Goal: Check status: Check status

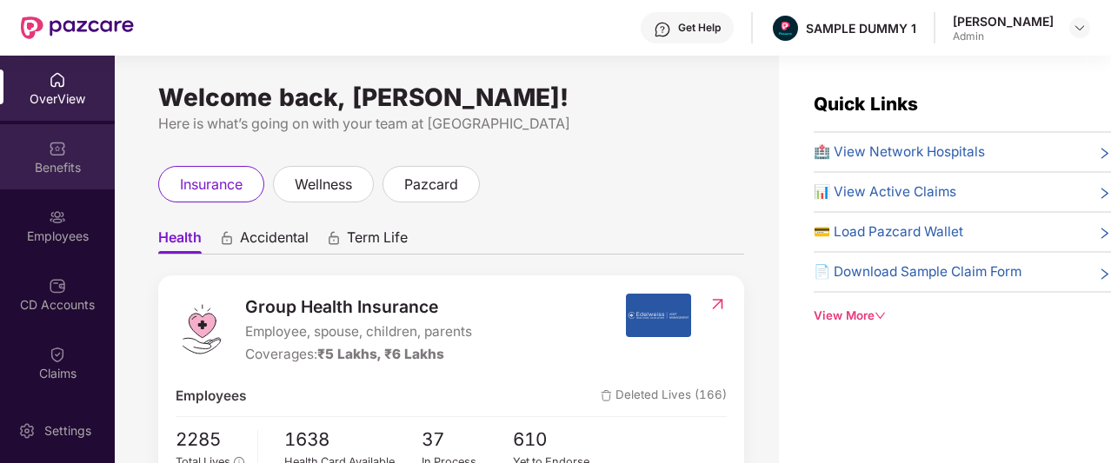
click at [45, 164] on div "Benefits" at bounding box center [57, 167] width 115 height 17
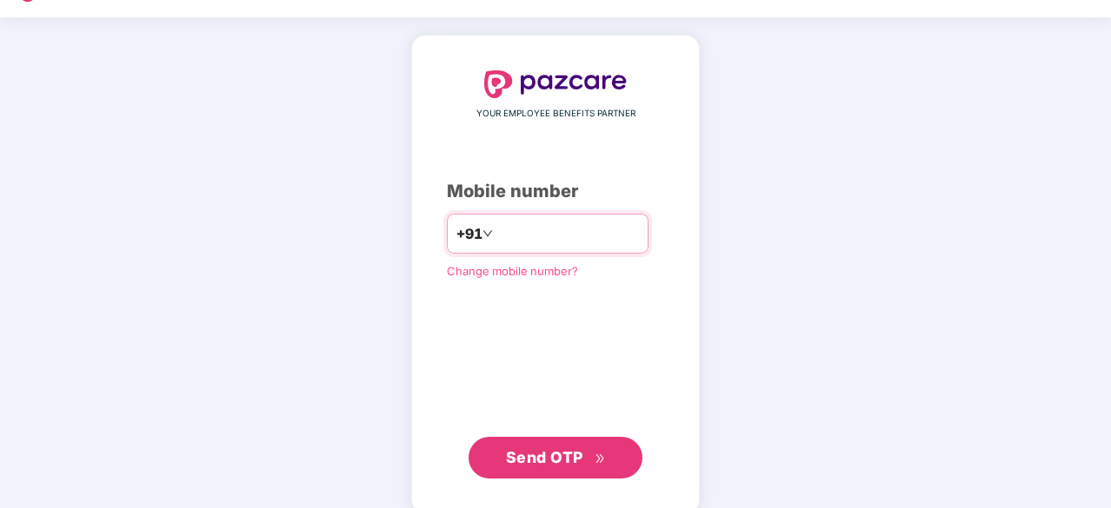
scroll to position [66, 0]
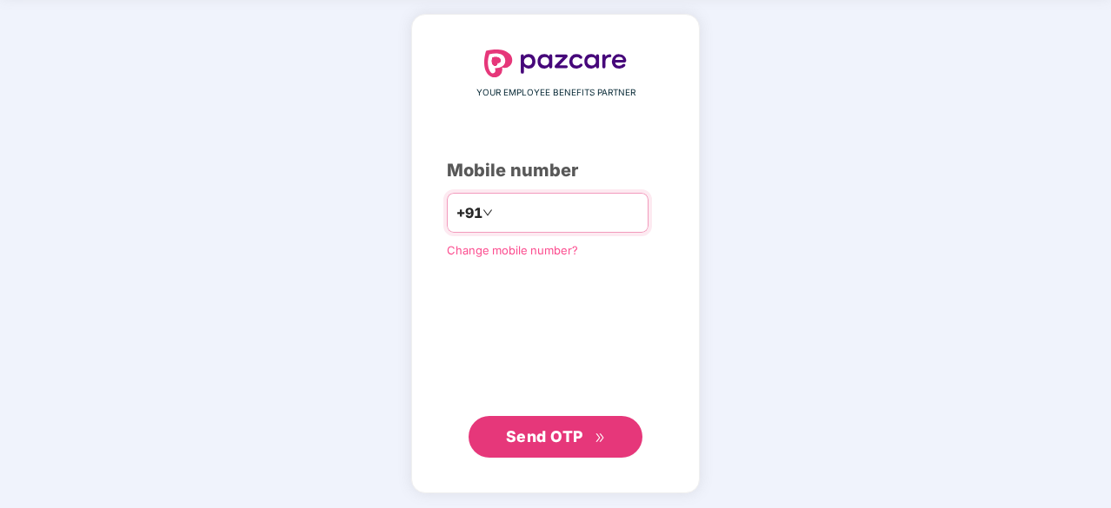
type input "**********"
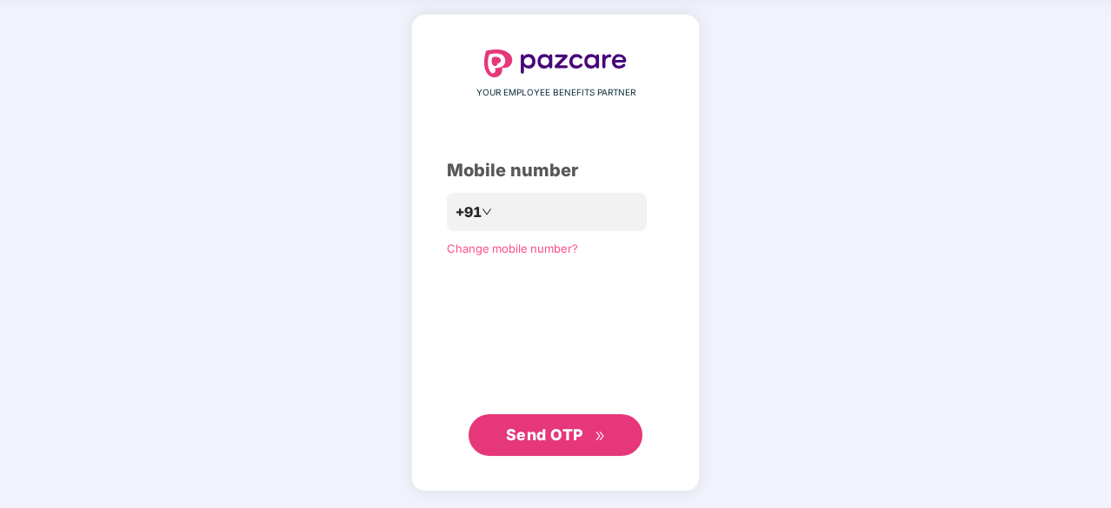
scroll to position [65, 0]
click at [569, 444] on span "Send OTP" at bounding box center [544, 436] width 77 height 18
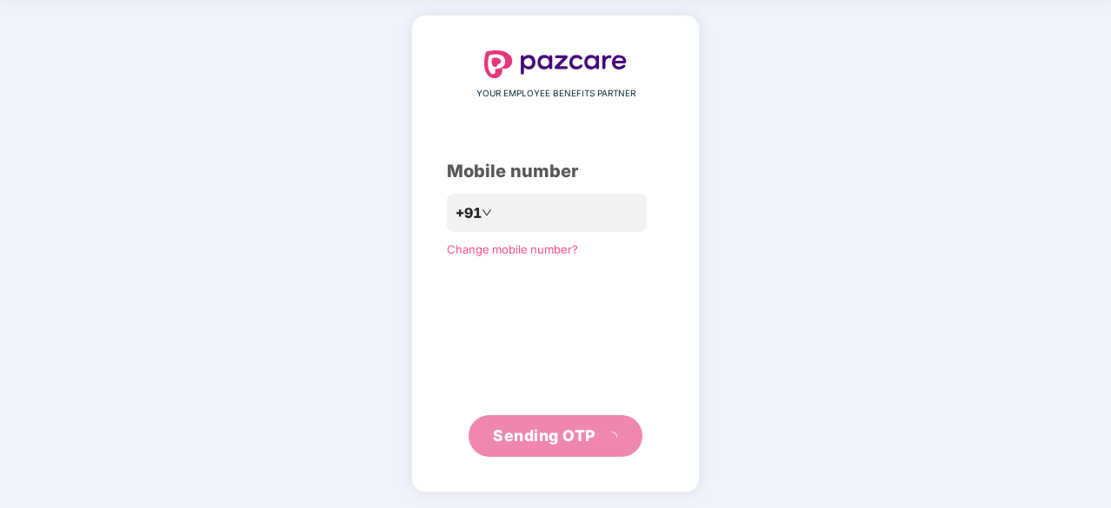
scroll to position [57, 0]
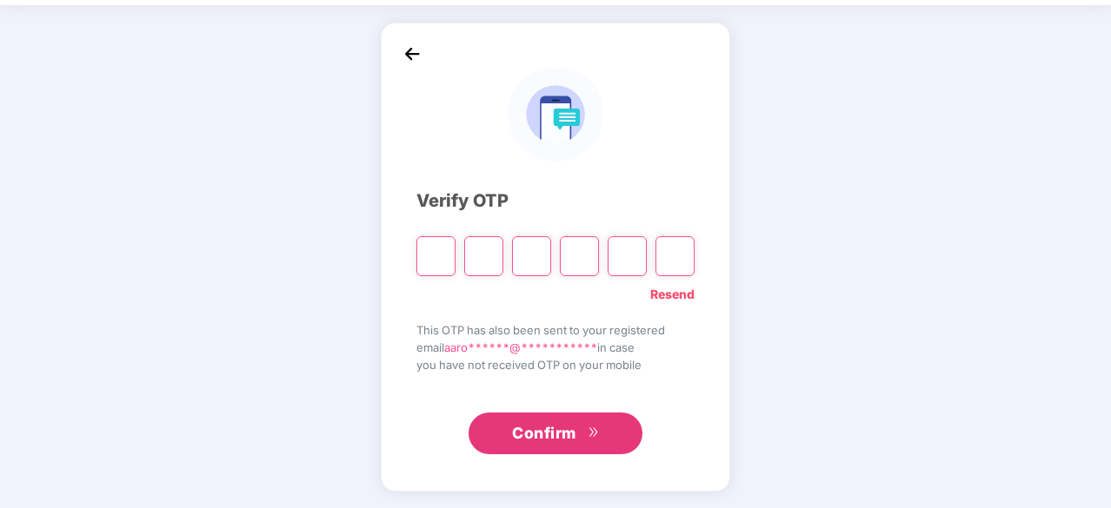
type input "*"
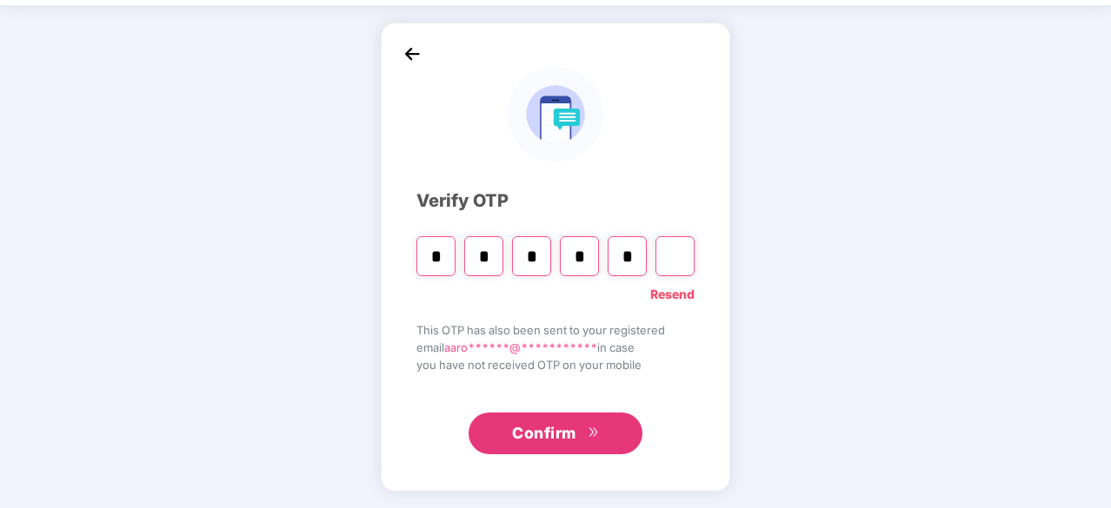
type input "*"
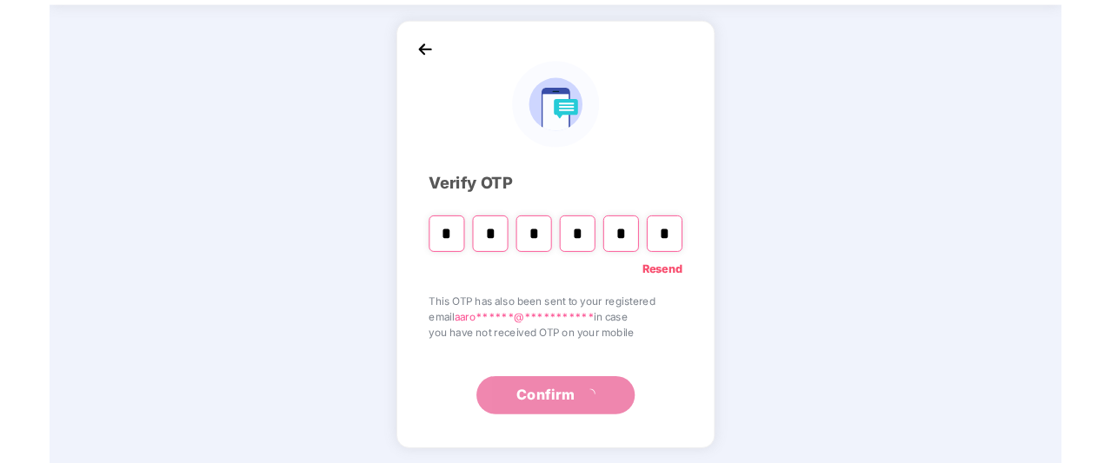
scroll to position [0, 0]
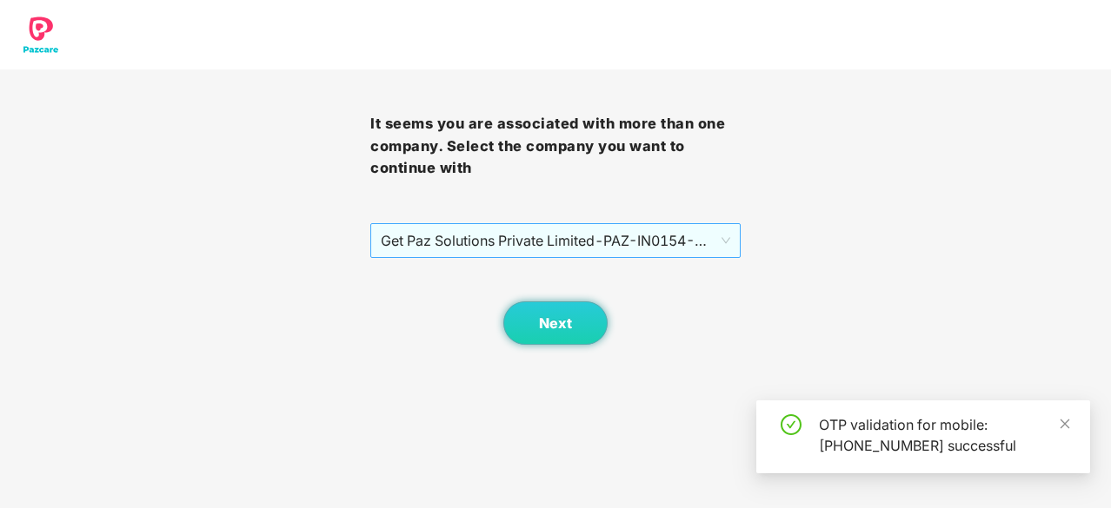
click at [617, 243] on span "Get Paz Solutions Private Limited - PAZ-IN0154 - EMPLOYEE" at bounding box center [555, 240] width 349 height 33
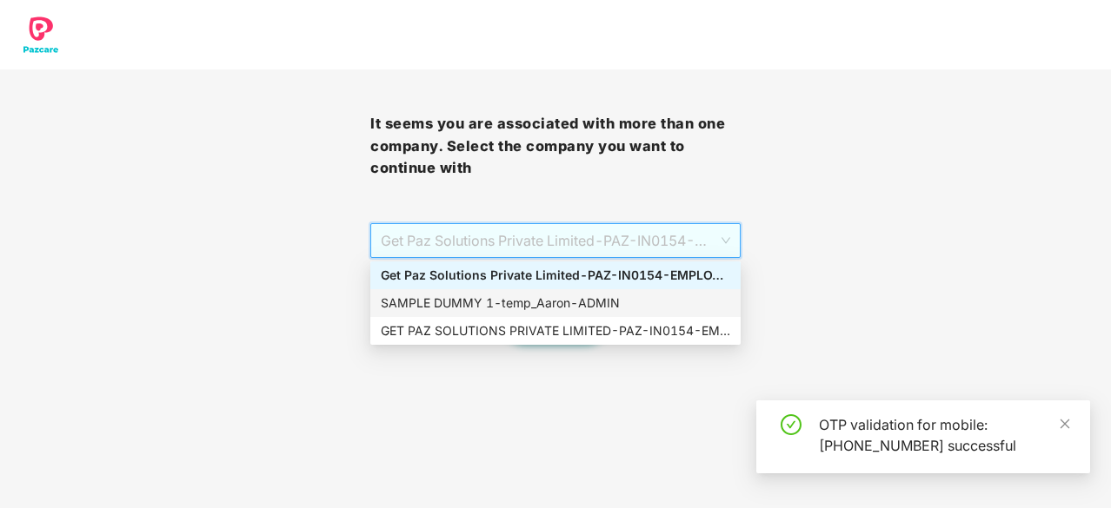
click at [612, 298] on div "SAMPLE DUMMY 1 - [PERSON_NAME]" at bounding box center [555, 303] width 349 height 19
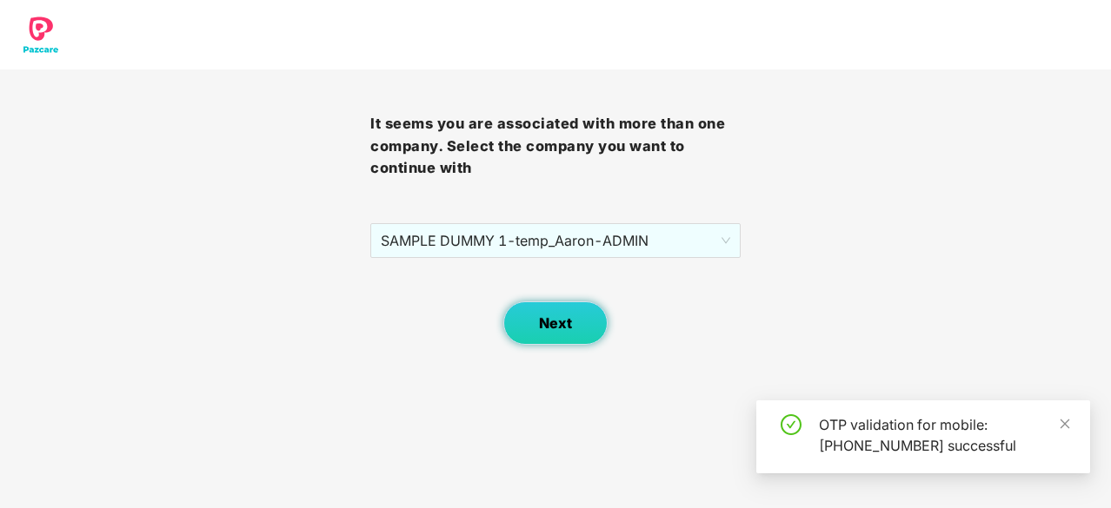
click at [541, 321] on span "Next" at bounding box center [555, 324] width 33 height 17
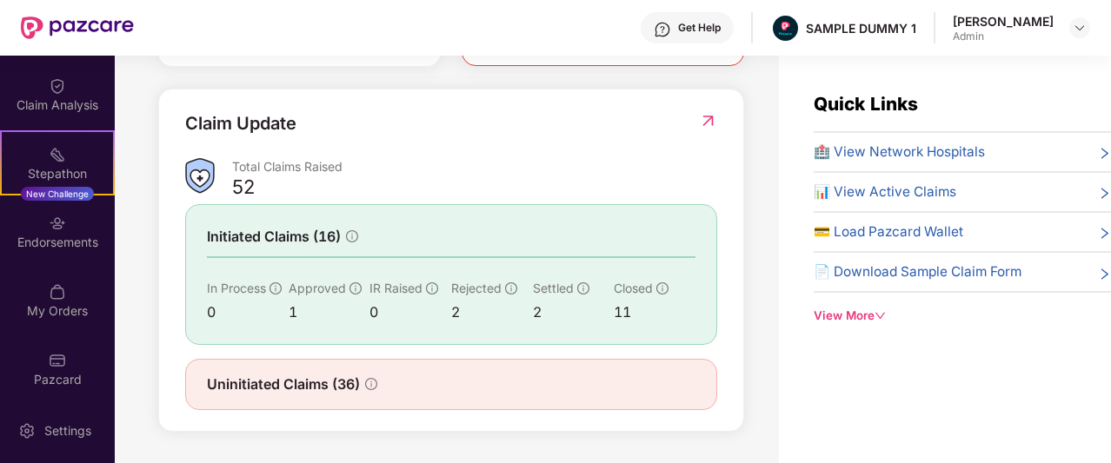
scroll to position [342, 0]
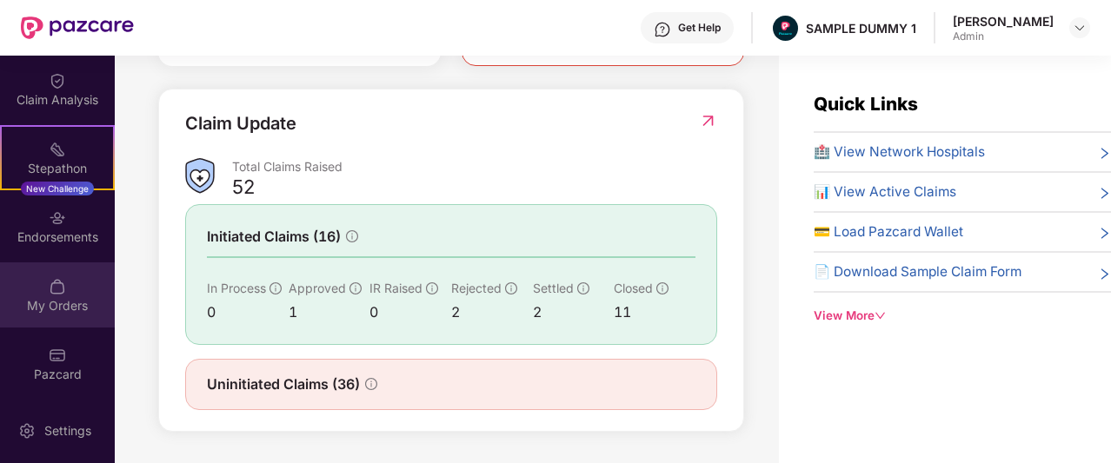
click at [57, 288] on img at bounding box center [57, 286] width 17 height 17
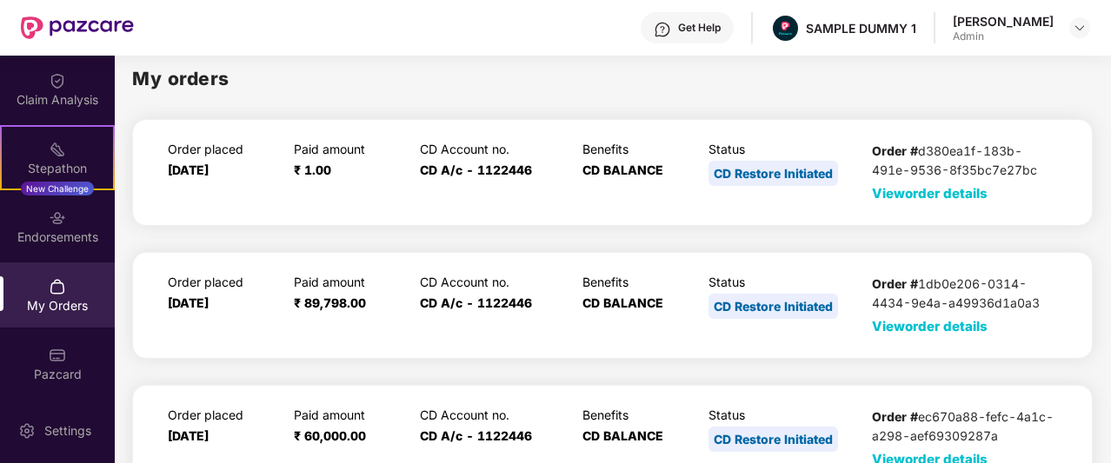
scroll to position [0, 0]
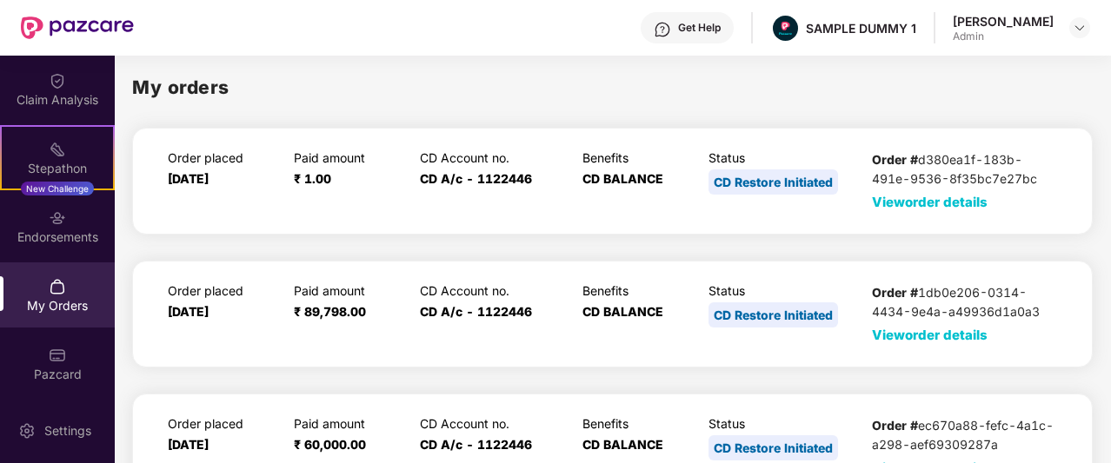
click at [905, 206] on span "View order details" at bounding box center [930, 202] width 116 height 17
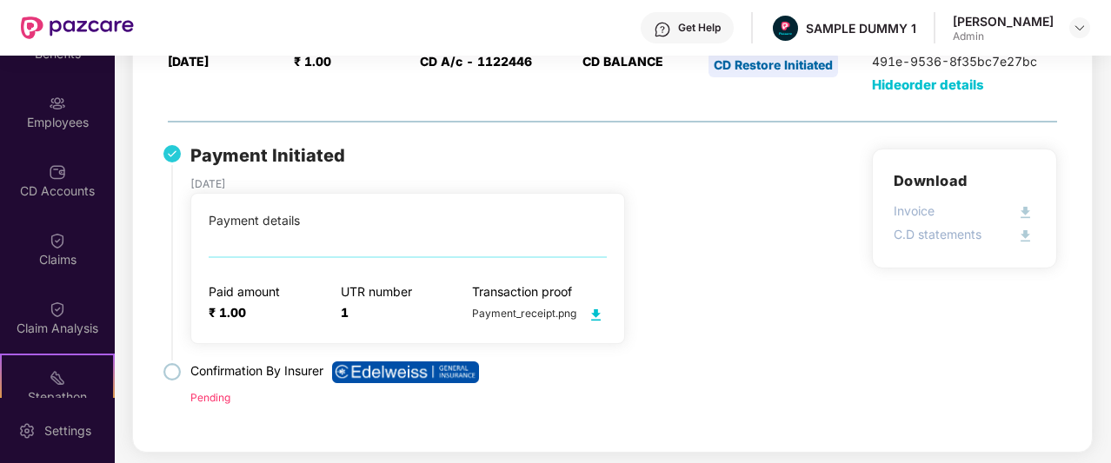
scroll to position [115, 0]
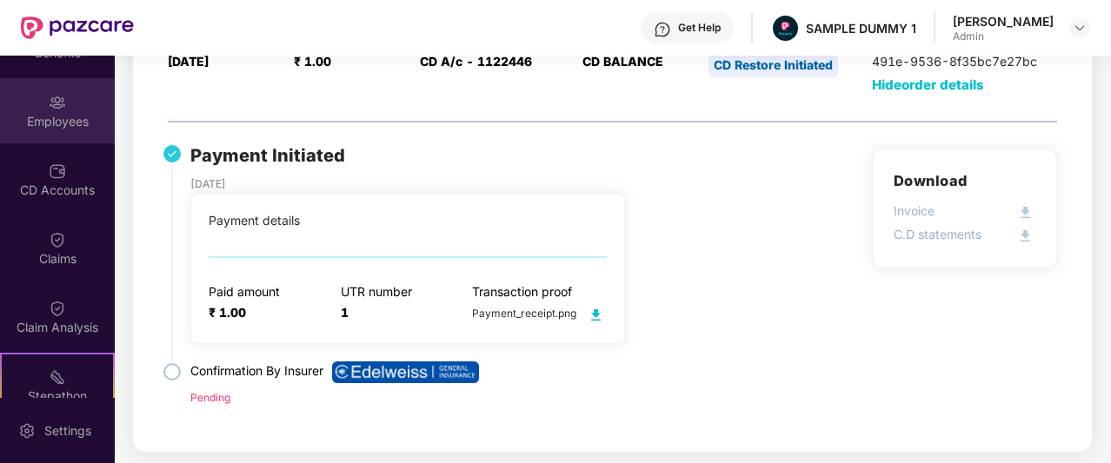
click at [70, 121] on div "Employees" at bounding box center [57, 121] width 115 height 17
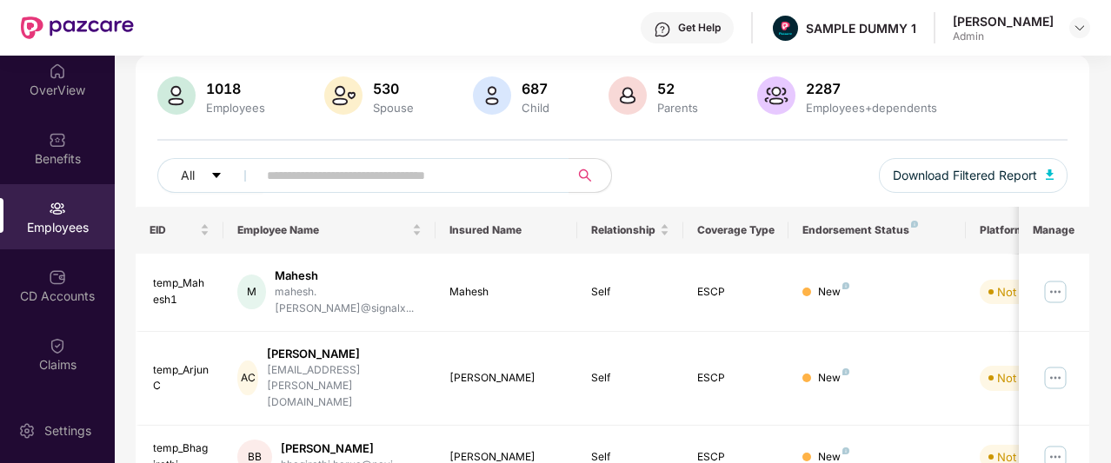
scroll to position [0, 0]
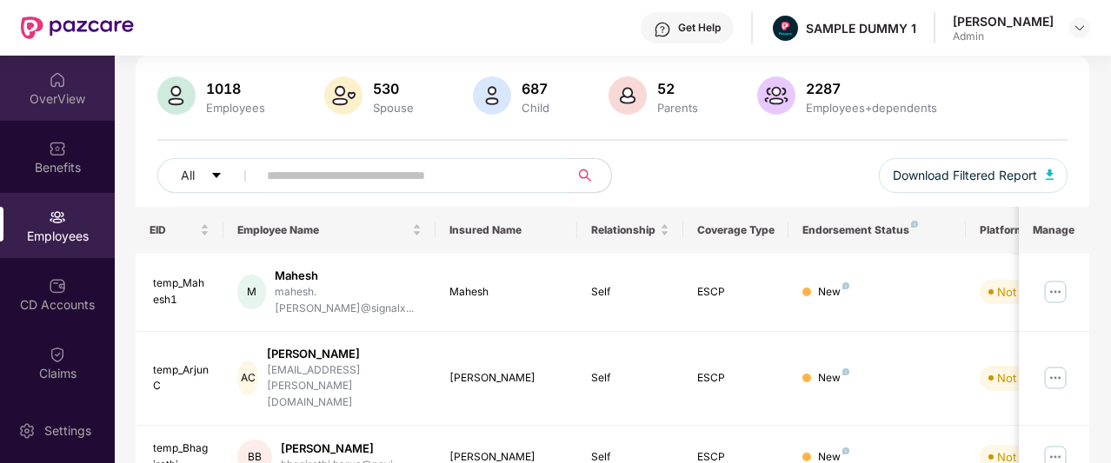
click at [56, 113] on div "OverView" at bounding box center [57, 88] width 115 height 65
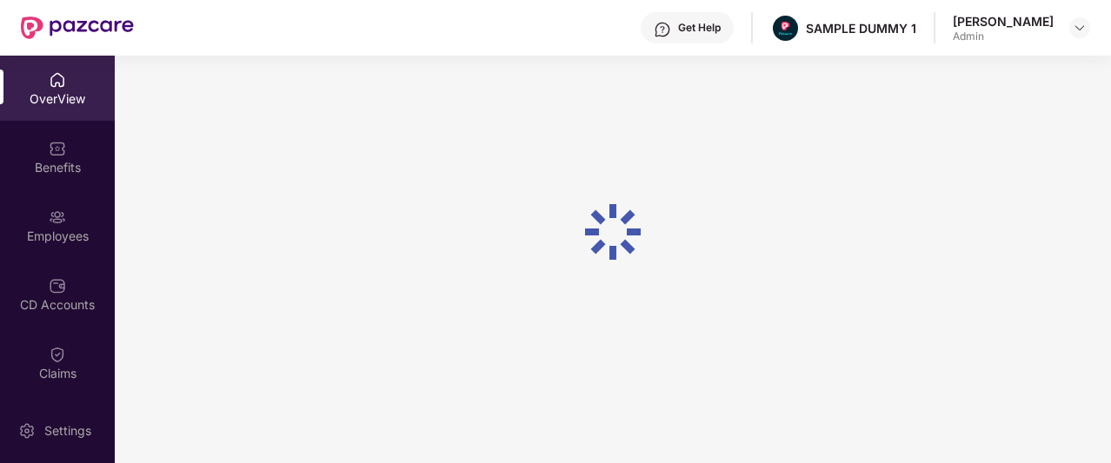
scroll to position [56, 0]
